Goal: Check status

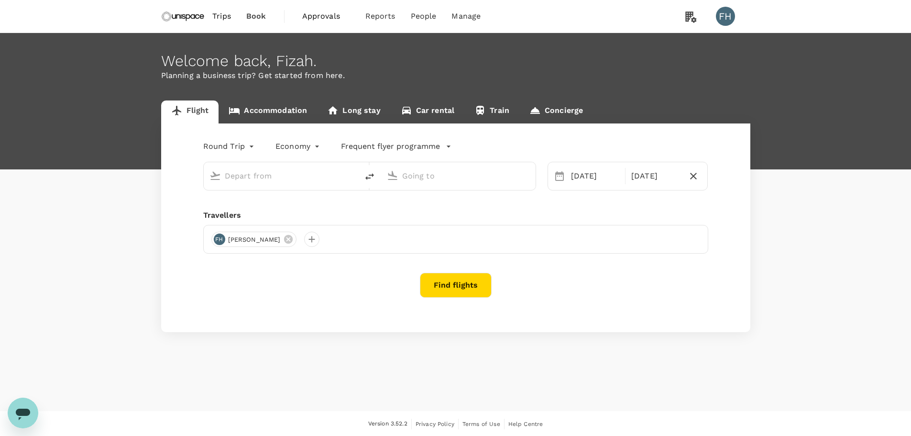
type input "Singapore Changi (SIN)"
type input "Kuala Lumpur Intl ([GEOGRAPHIC_DATA])"
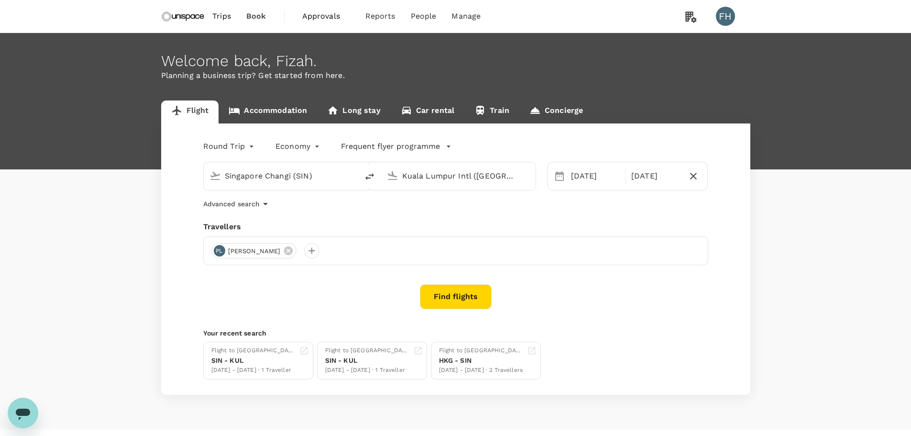
click at [325, 12] on span "Approvals" at bounding box center [326, 16] width 48 height 11
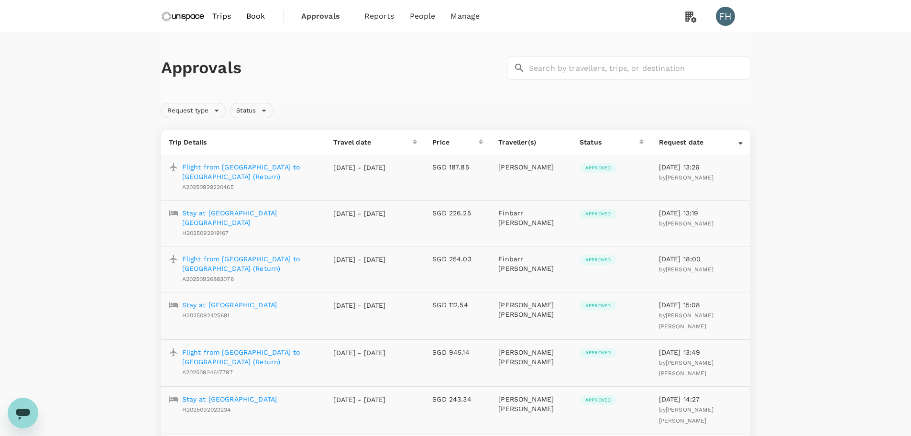
click at [304, 162] on p "Flight from [GEOGRAPHIC_DATA] to [GEOGRAPHIC_DATA] (Return)" at bounding box center [250, 171] width 136 height 19
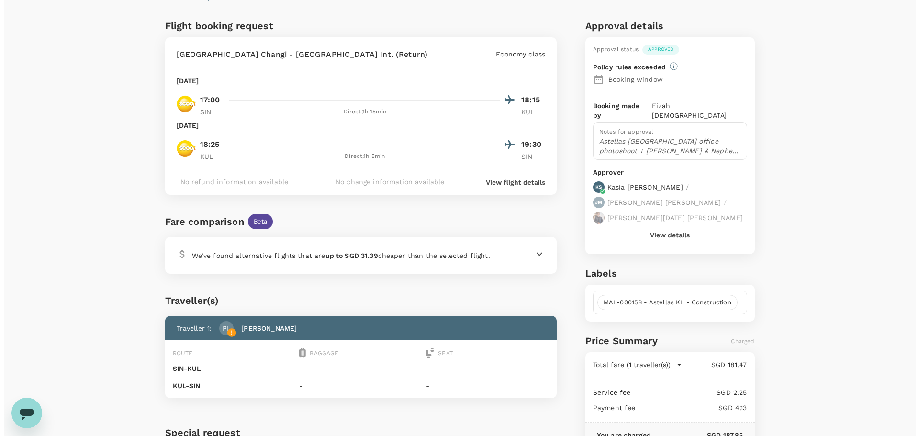
scroll to position [48, 0]
click at [488, 184] on p "View flight details" at bounding box center [511, 183] width 59 height 10
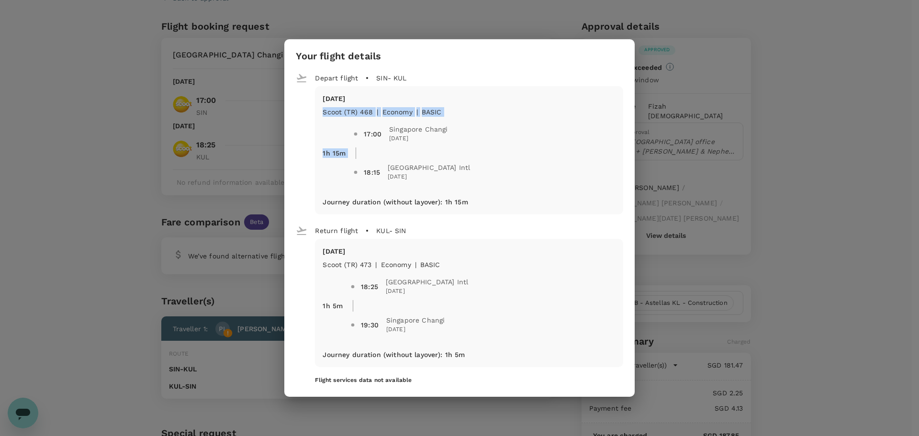
drag, startPoint x: 336, startPoint y: 112, endPoint x: 375, endPoint y: 111, distance: 38.8
click at [375, 111] on div "[DATE] Scoot (TR) 468 | economy | BASIC 1h 15m 17:00 [GEOGRAPHIC_DATA] Changi […" at bounding box center [468, 142] width 292 height 96
copy div "Scoot (TR) 468 | economy | BASIC 1h 15m"
